Goal: Understand process/instructions: Learn how to perform a task or action

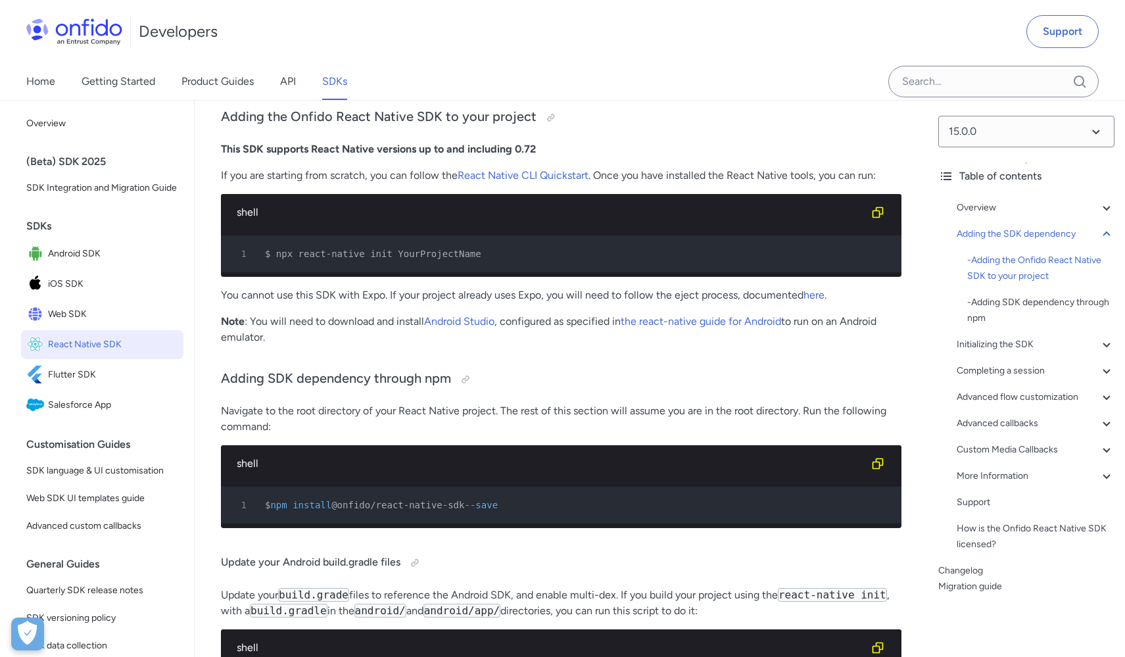
scroll to position [793, 0]
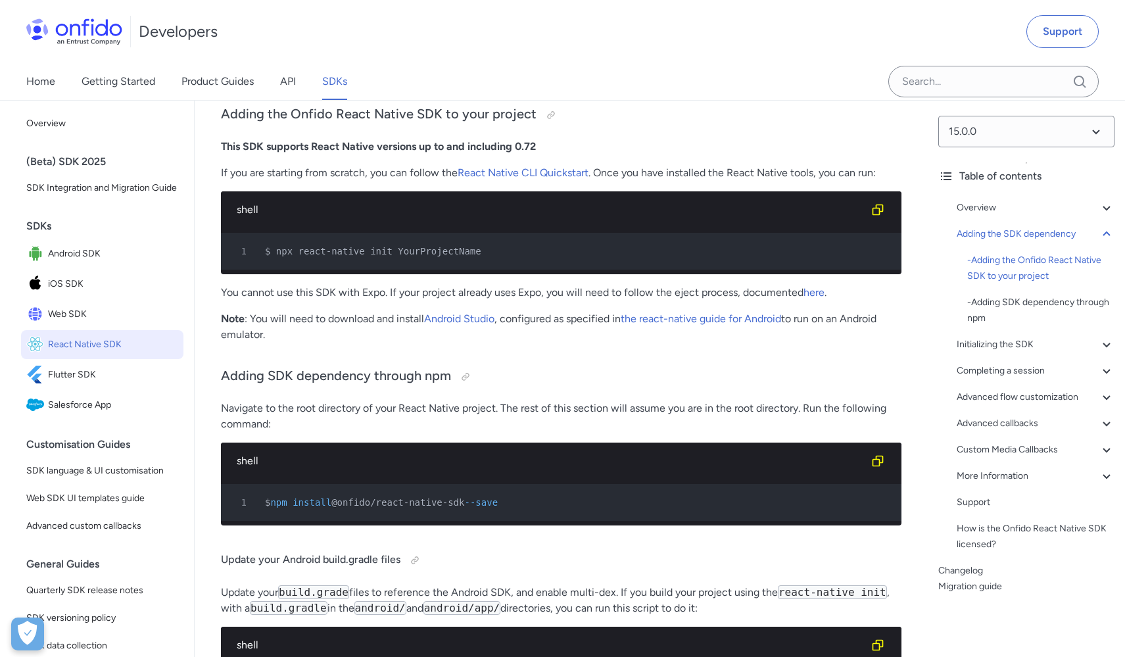
drag, startPoint x: 342, startPoint y: 511, endPoint x: 477, endPoint y: 507, distance: 134.8
click at [464, 507] on span "@onfido/react-native-sdk" at bounding box center [397, 502] width 133 height 11
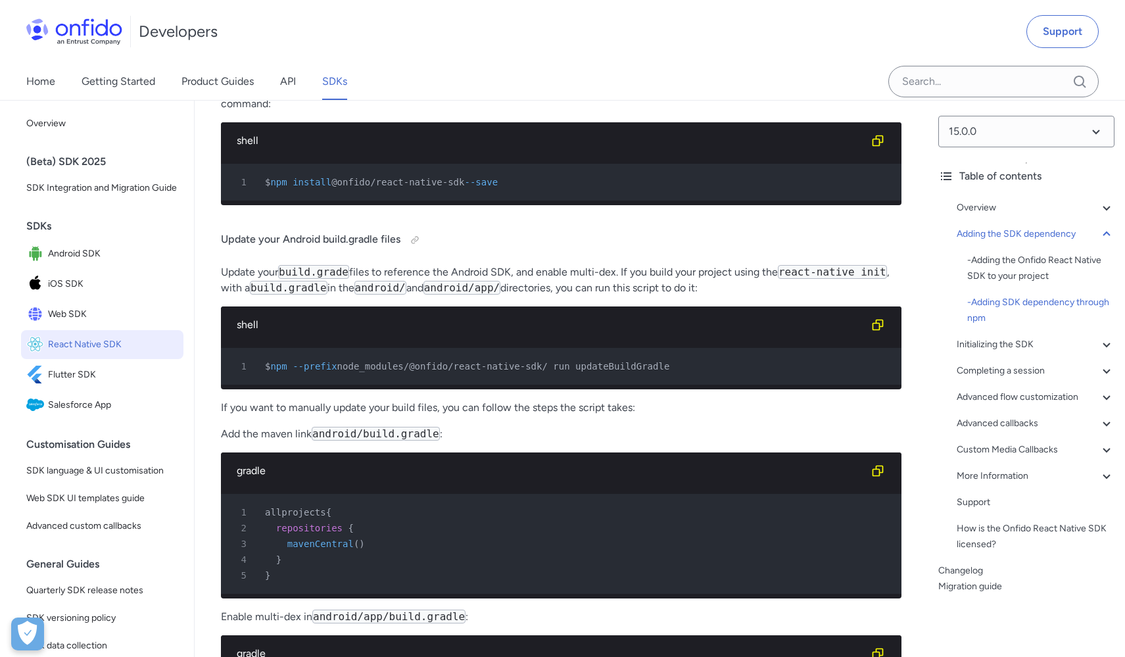
scroll to position [1116, 0]
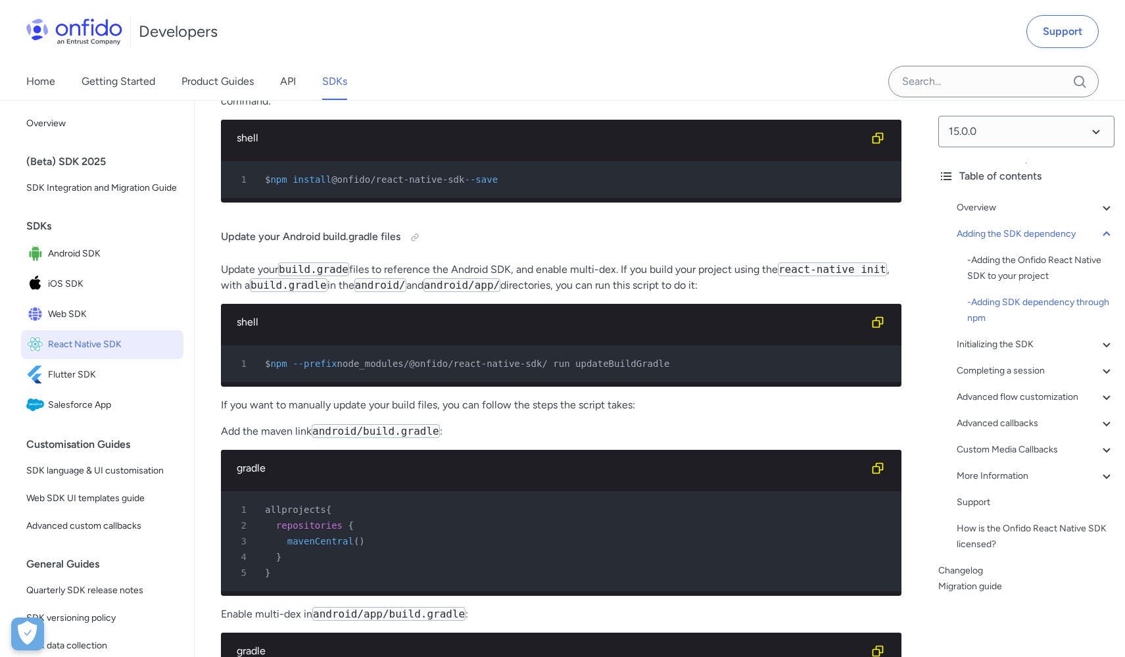
click at [644, 369] on span "node_modules/@onfido/react-native-sdk/ run updateBuildGradle" at bounding box center [503, 363] width 333 height 11
click at [630, 521] on pre "1 allprojects { 2 repositories { 3 mavenCentral ( ) 4 } 5 }" at bounding box center [561, 541] width 680 height 100
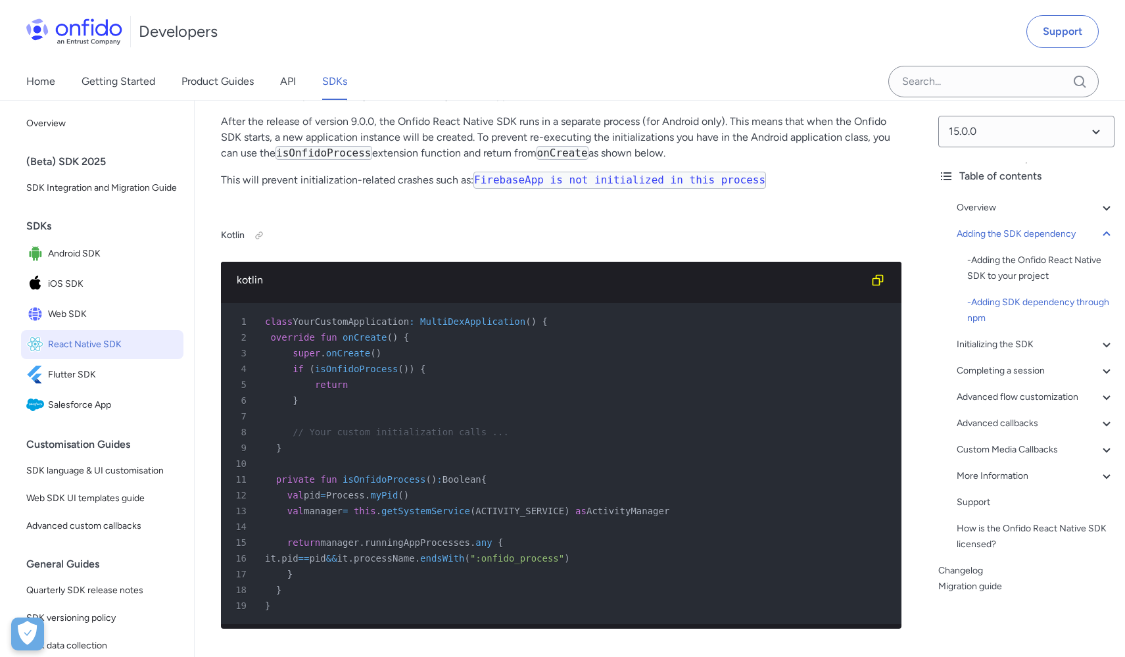
scroll to position [1890, 0]
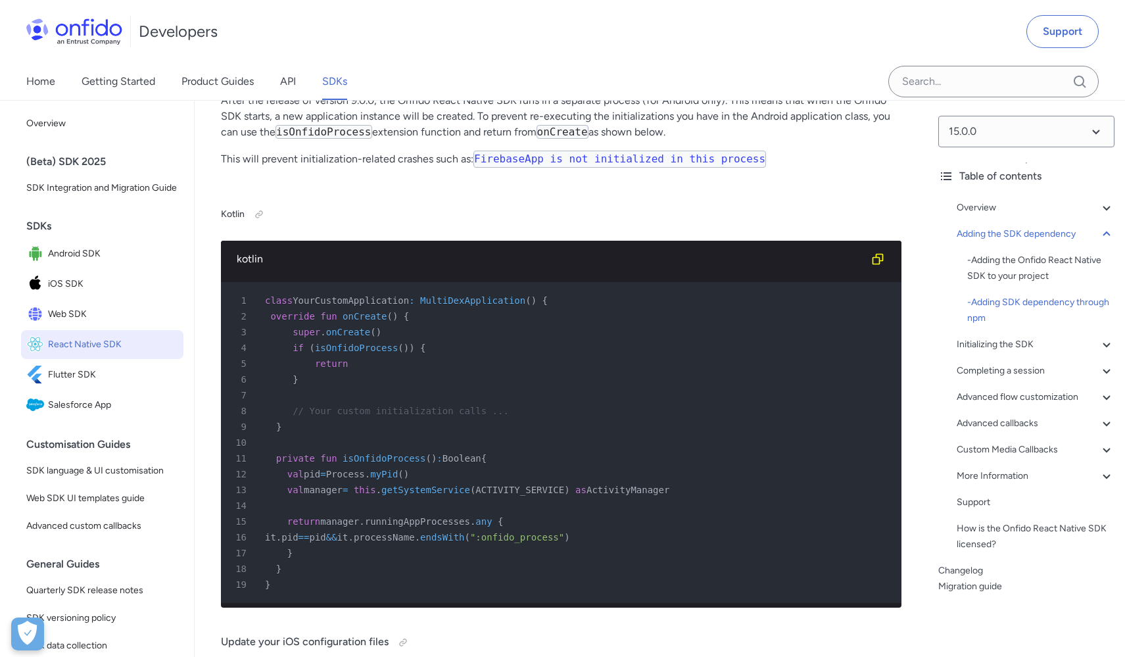
click at [534, 495] on span "ACTIVITY_SERVICE" at bounding box center [519, 489] width 89 height 11
click at [454, 513] on div "14" at bounding box center [554, 506] width 657 height 16
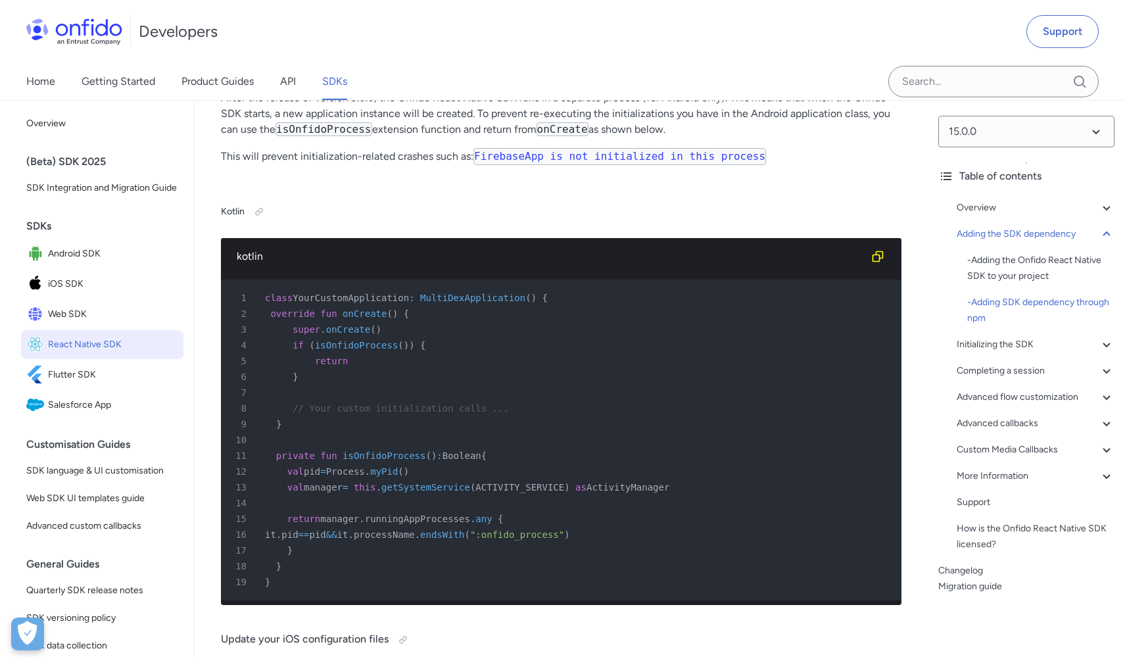
scroll to position [1896, 0]
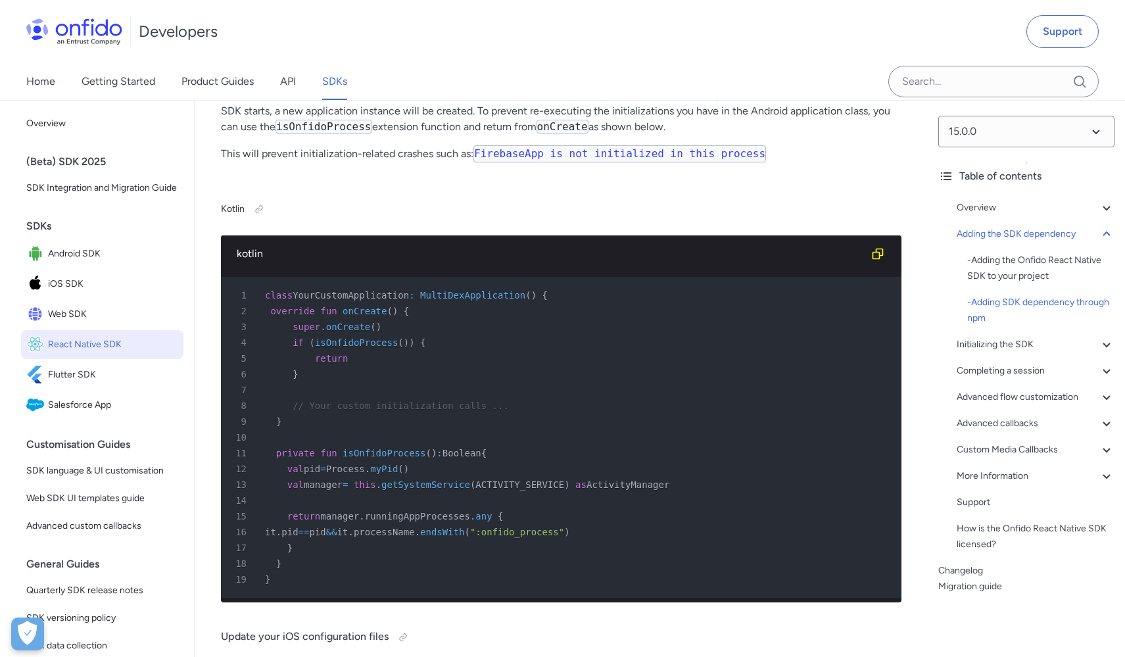
click at [564, 537] on span "":onfido_process"" at bounding box center [517, 532] width 94 height 11
click at [711, 555] on div "17 }" at bounding box center [554, 548] width 657 height 16
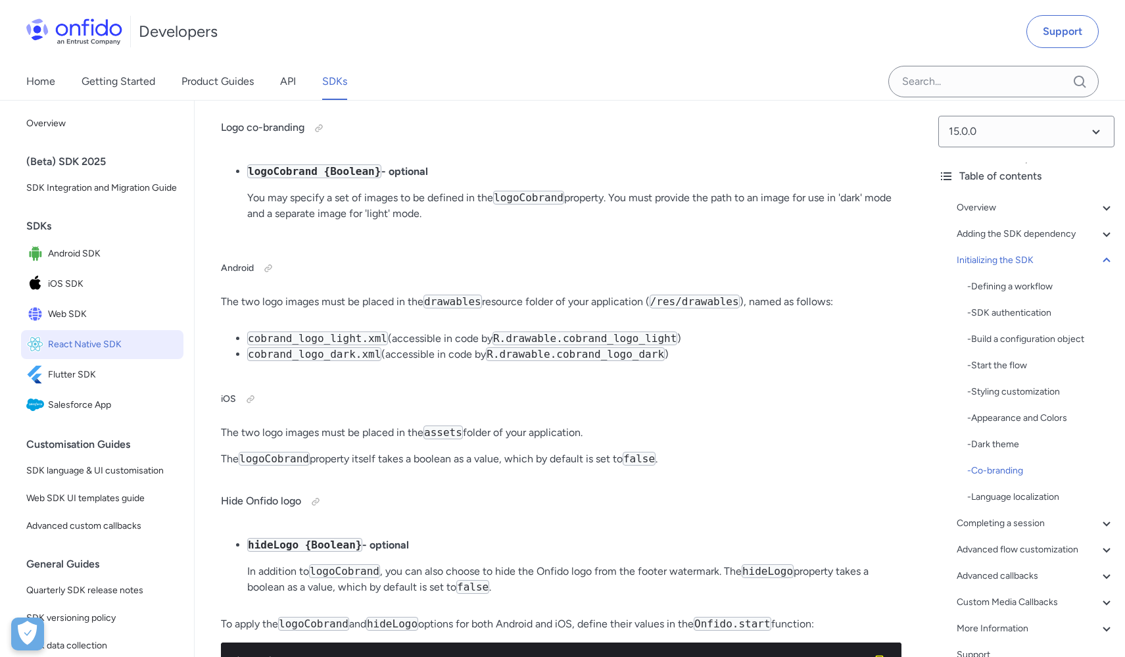
scroll to position [8331, 0]
